Goal: Task Accomplishment & Management: Use online tool/utility

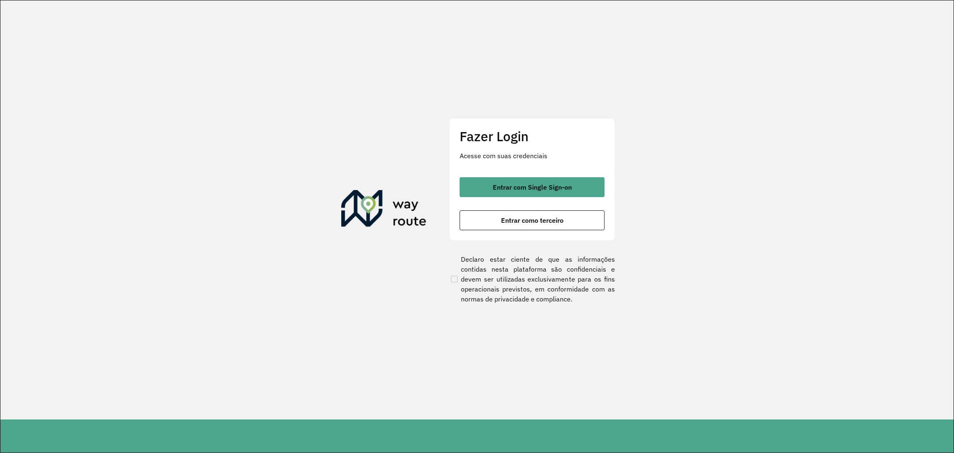
click at [178, 306] on section "Fazer Login Acesse com suas credenciais Entrar com Single Sign-on Entrar como t…" at bounding box center [476, 209] width 953 height 419
click at [188, 223] on section "Fazer Login Acesse com suas credenciais Entrar com Single Sign-on Entrar como t…" at bounding box center [476, 209] width 953 height 419
